Goal: Task Accomplishment & Management: Complete application form

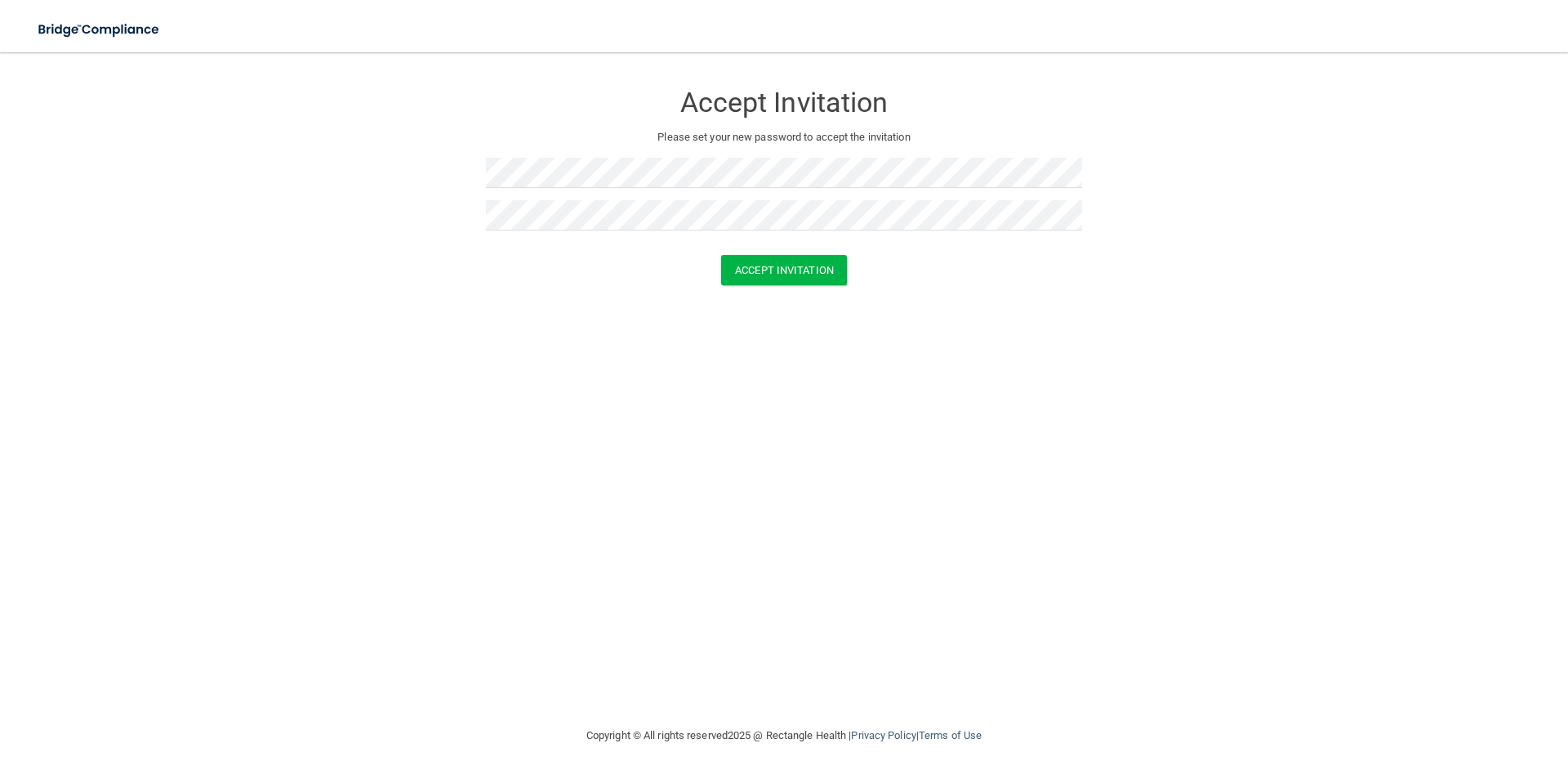
click at [466, 374] on div "Accept Invitation Please set your new password to accept the invitation Accept …" at bounding box center [784, 389] width 1503 height 641
click at [811, 270] on button "Accept Invitation" at bounding box center [784, 270] width 125 height 31
click at [427, 159] on form "Accept Invitation Please set your new password to accept the invitation Accept …" at bounding box center [784, 187] width 1503 height 236
click at [455, 277] on div "Accept Invitation" at bounding box center [784, 270] width 1528 height 31
click at [721, 255] on button "Accept Invitation" at bounding box center [784, 270] width 125 height 31
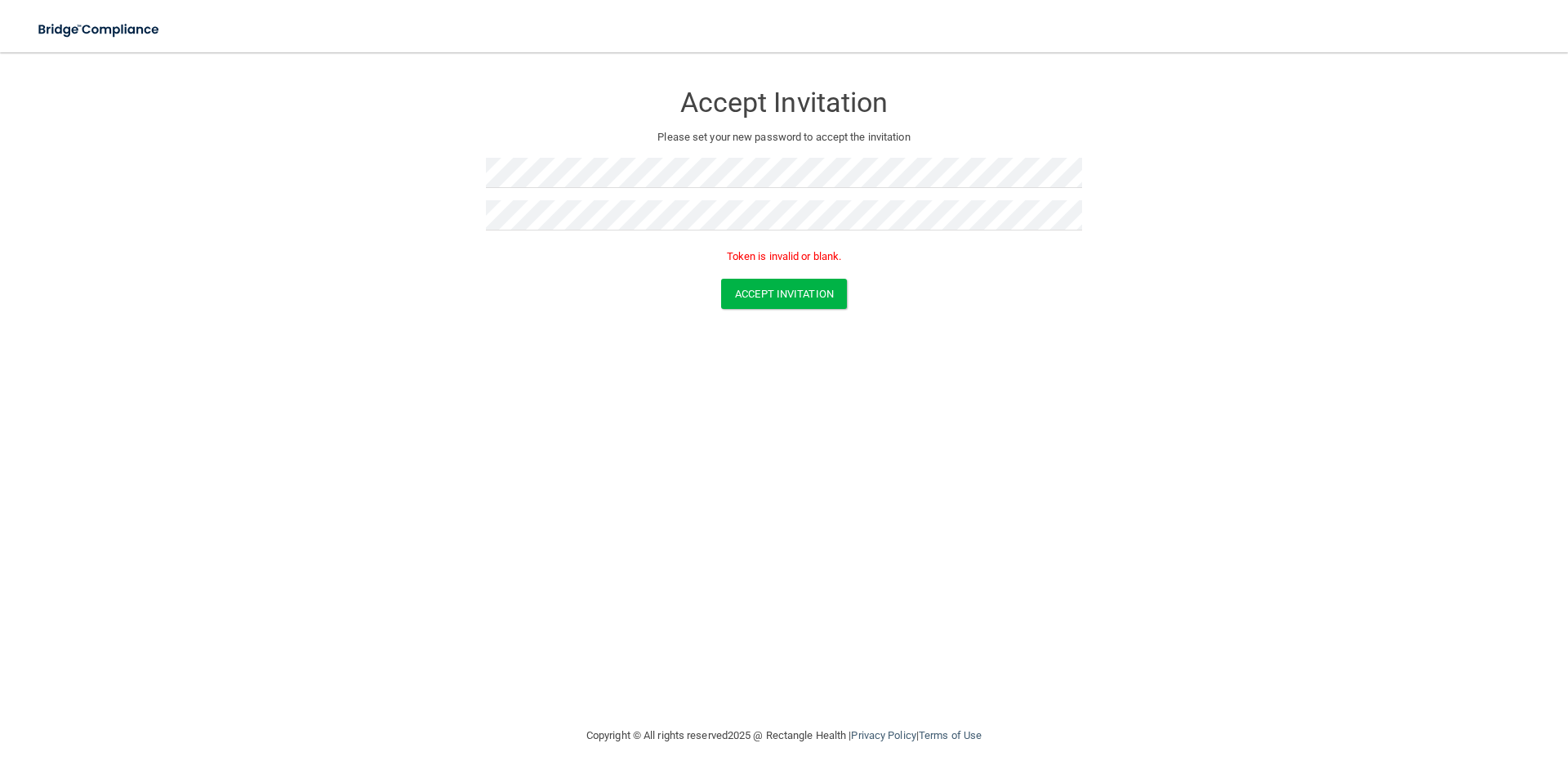
click at [735, 447] on div "Accept Invitation Please set your new password to accept the invitation Token i…" at bounding box center [784, 389] width 1503 height 641
